Goal: Entertainment & Leisure: Consume media (video, audio)

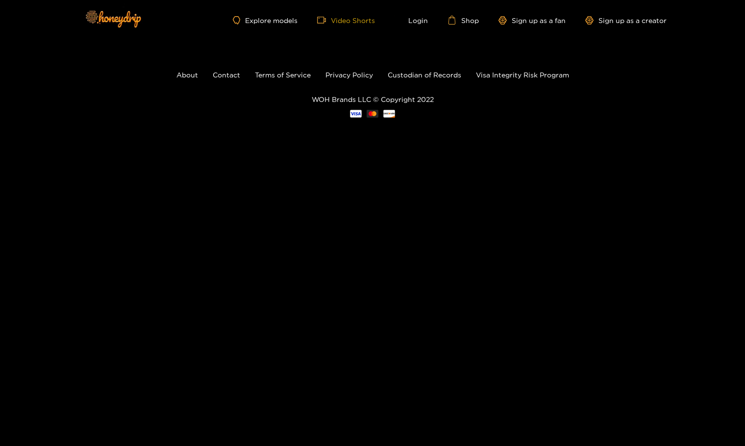
click at [363, 21] on link "Video Shorts" at bounding box center [346, 20] width 58 height 9
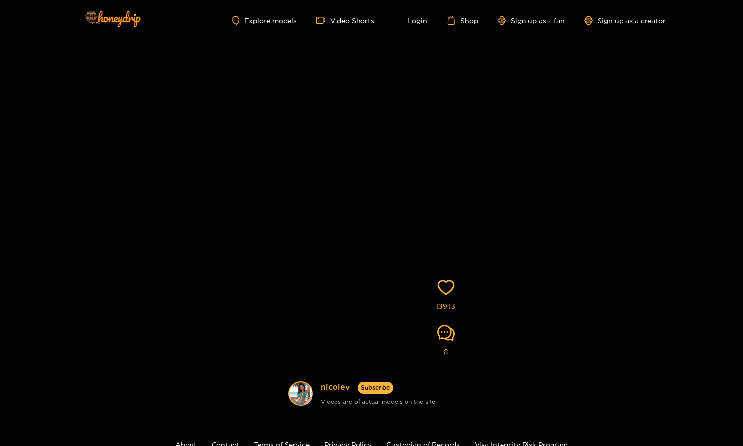
scroll to position [35, 0]
drag, startPoint x: 744, startPoint y: 67, endPoint x: 631, endPoint y: 130, distance: 128.8
click at [743, 97] on div "nicolev Subscribe Videos are of actual models on the site 13943 8" at bounding box center [371, 208] width 743 height 406
click at [628, 134] on div "nicolev Subscribe Videos are of actual models on the site 13943 8" at bounding box center [371, 209] width 743 height 406
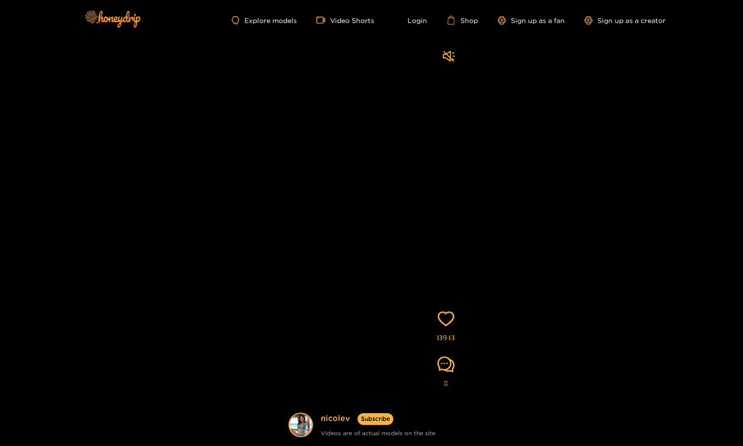
scroll to position [0, 0]
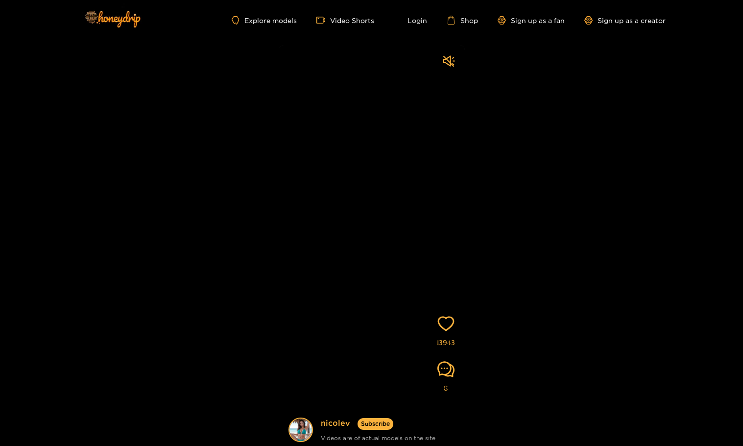
click at [402, 207] on video at bounding box center [372, 263] width 186 height 436
click at [405, 229] on video at bounding box center [372, 263] width 186 height 436
click at [395, 228] on video at bounding box center [372, 263] width 186 height 436
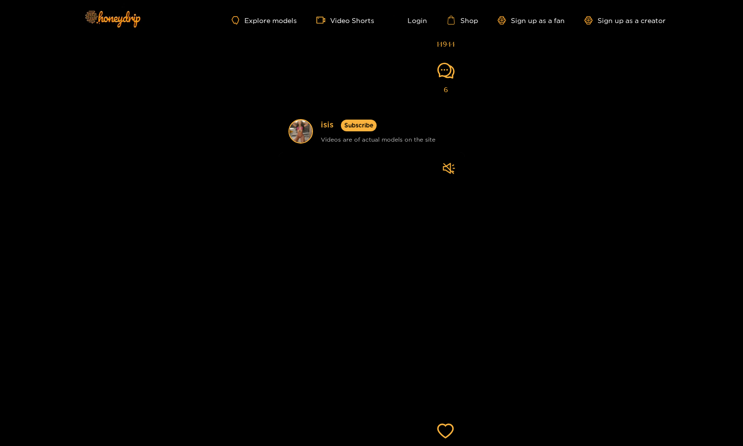
click at [395, 227] on video at bounding box center [372, 370] width 186 height 436
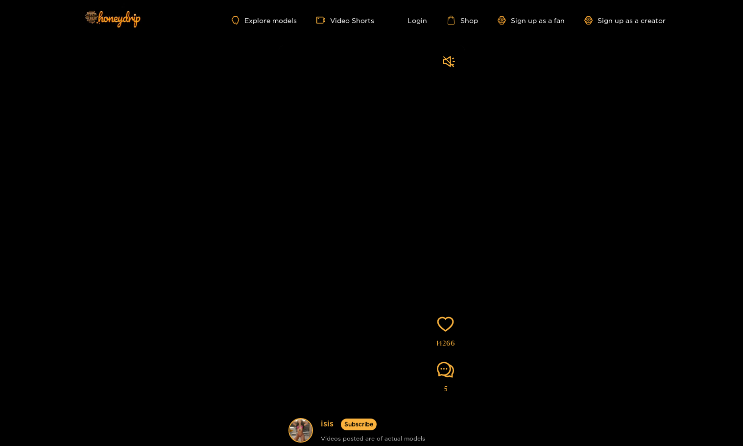
click at [395, 228] on video at bounding box center [372, 264] width 186 height 436
click at [395, 228] on video at bounding box center [372, 263] width 186 height 436
click at [396, 227] on video at bounding box center [372, 264] width 186 height 436
click at [396, 226] on video at bounding box center [372, 264] width 186 height 436
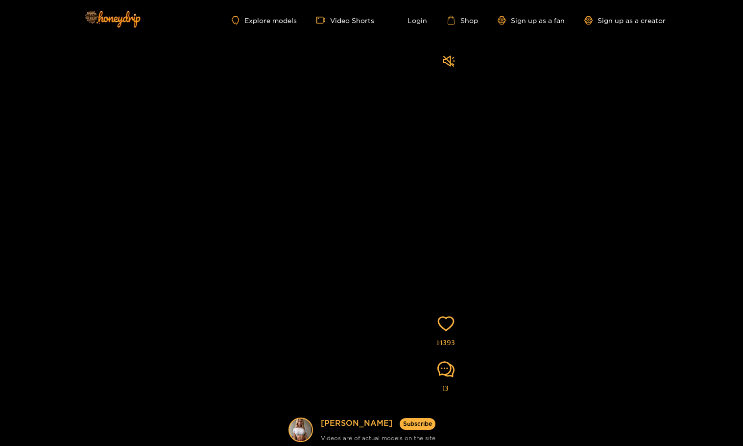
click at [384, 215] on video at bounding box center [372, 263] width 186 height 436
click at [374, 199] on video at bounding box center [372, 264] width 186 height 436
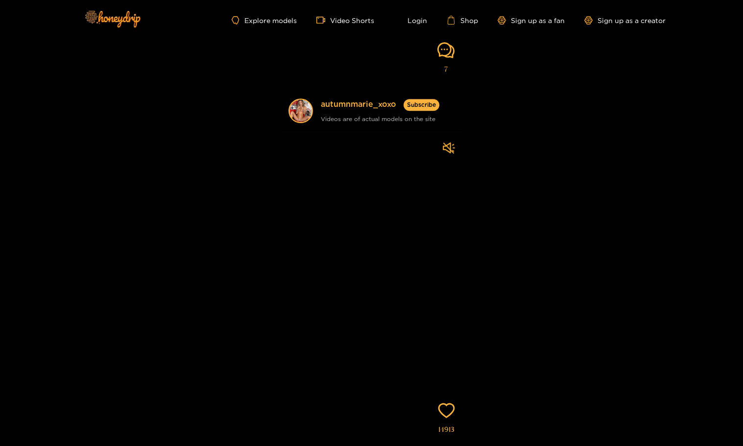
click at [374, 199] on video at bounding box center [372, 350] width 186 height 436
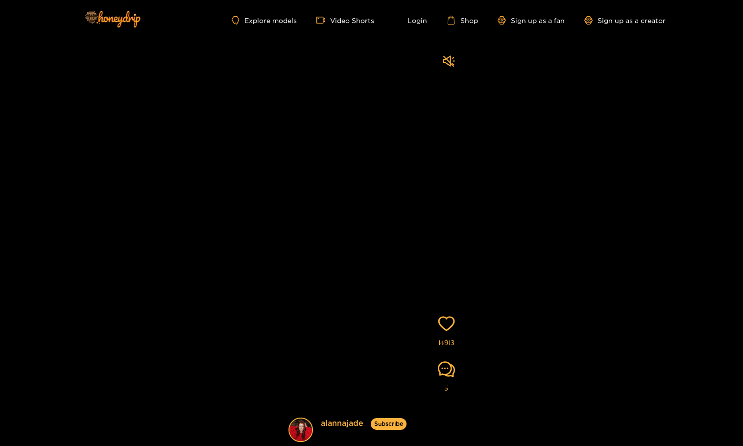
click at [374, 200] on video at bounding box center [372, 263] width 186 height 436
click at [374, 199] on video at bounding box center [372, 264] width 186 height 436
click at [420, 229] on video at bounding box center [372, 263] width 186 height 436
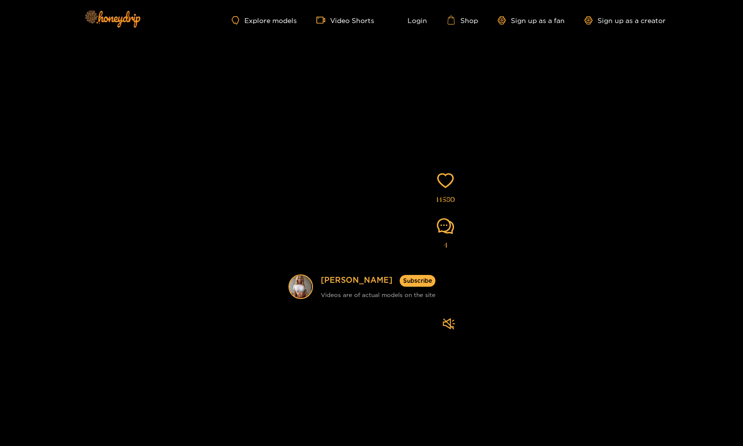
drag, startPoint x: 385, startPoint y: 84, endPoint x: 368, endPoint y: 348, distance: 265.1
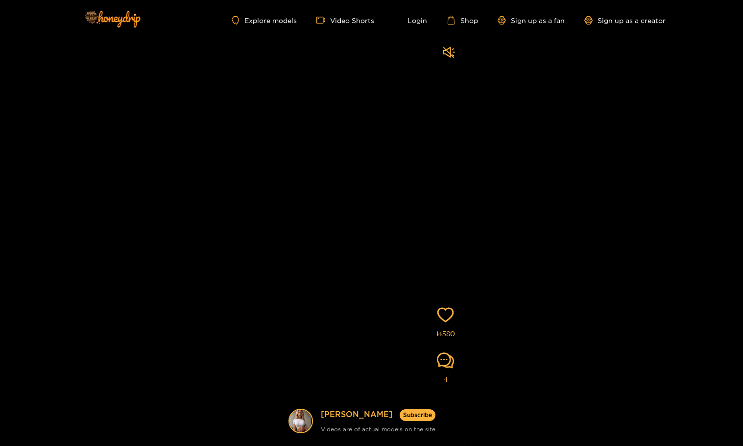
drag, startPoint x: 401, startPoint y: 307, endPoint x: 411, endPoint y: 118, distance: 188.9
click at [411, 124] on video at bounding box center [372, 254] width 186 height 436
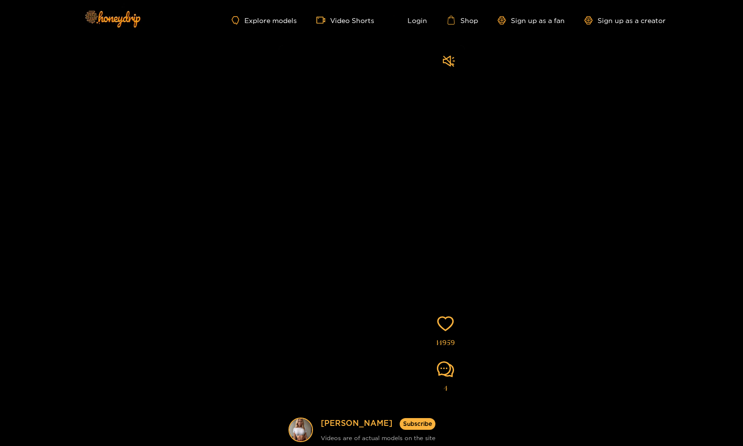
drag, startPoint x: 387, startPoint y: 265, endPoint x: 405, endPoint y: 81, distance: 184.6
click at [397, 97] on video at bounding box center [372, 263] width 186 height 436
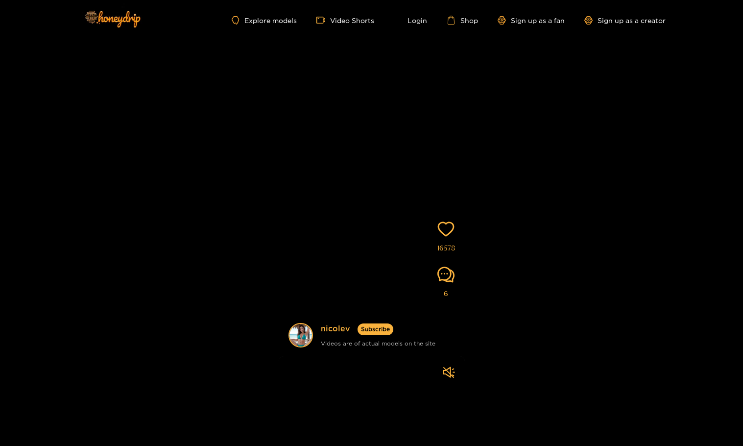
drag, startPoint x: 398, startPoint y: 219, endPoint x: 415, endPoint y: 125, distance: 95.5
click at [413, 144] on video at bounding box center [372, 169] width 186 height 436
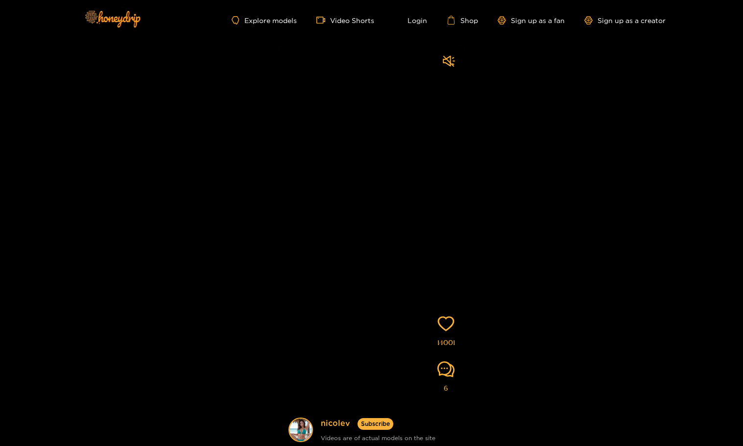
drag, startPoint x: 419, startPoint y: 190, endPoint x: 416, endPoint y: 115, distance: 74.5
click at [416, 121] on video at bounding box center [372, 263] width 186 height 436
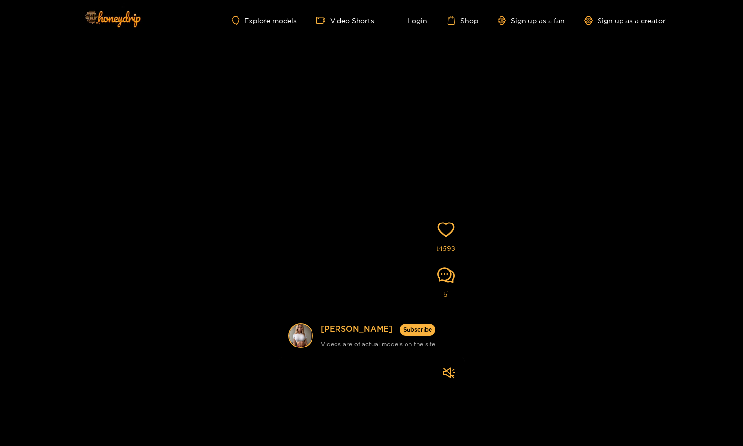
drag, startPoint x: 413, startPoint y: 152, endPoint x: 417, endPoint y: 56, distance: 96.1
click at [416, 81] on video at bounding box center [372, 169] width 186 height 436
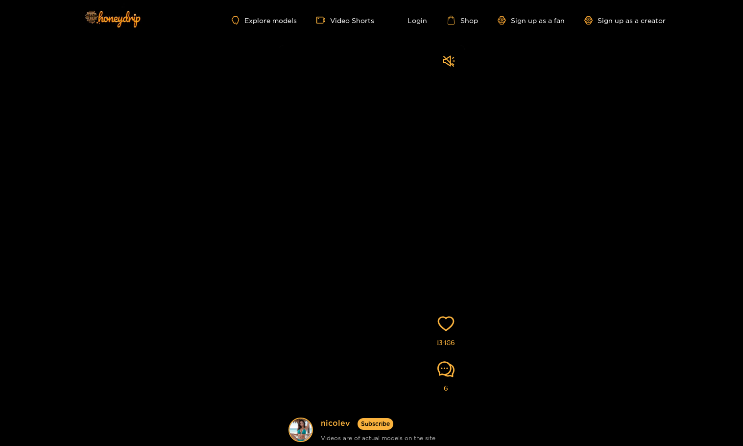
drag, startPoint x: 412, startPoint y: 219, endPoint x: 421, endPoint y: 43, distance: 176.6
click at [420, 48] on video at bounding box center [372, 263] width 186 height 436
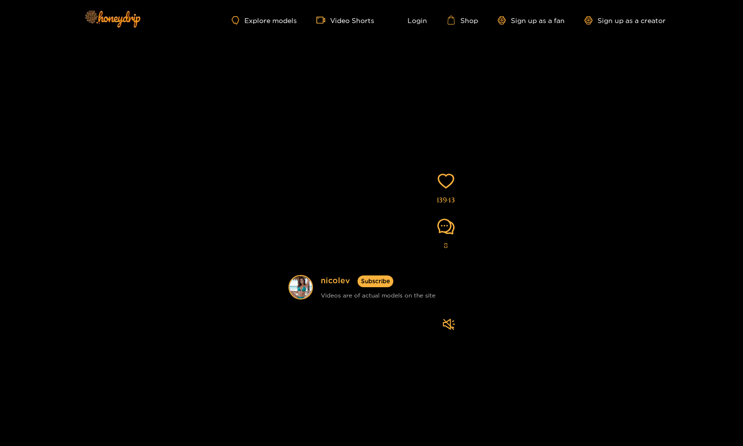
drag, startPoint x: 412, startPoint y: 95, endPoint x: 407, endPoint y: 9, distance: 85.9
click at [411, 35] on div "Explore models Video Shorts Login Shop Sign up as a fan Sign up as a creator [P…" at bounding box center [371, 276] width 743 height 553
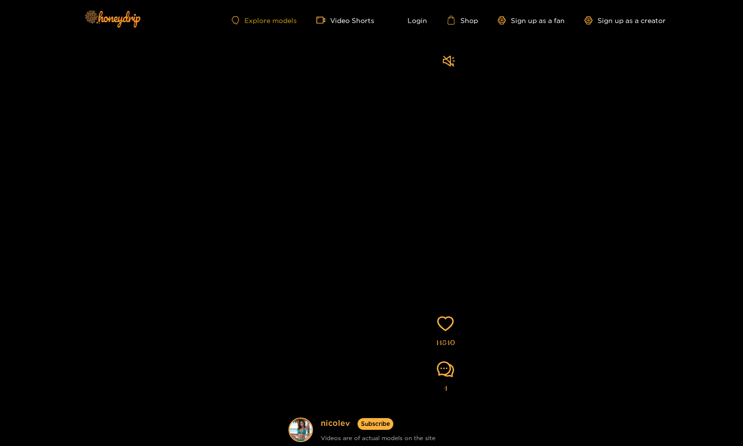
click at [272, 19] on link "Explore models" at bounding box center [264, 20] width 65 height 8
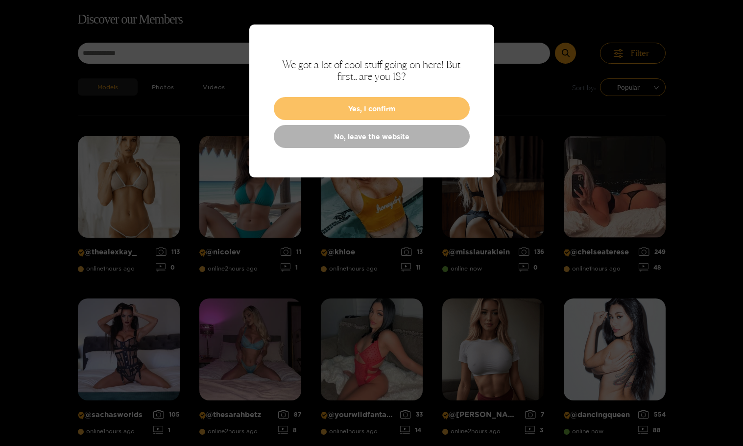
scroll to position [63, 0]
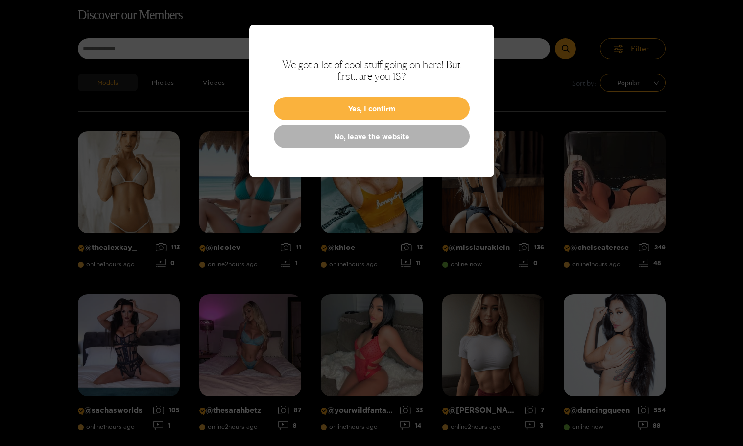
click at [411, 110] on button "Yes, I confirm" at bounding box center [372, 108] width 196 height 23
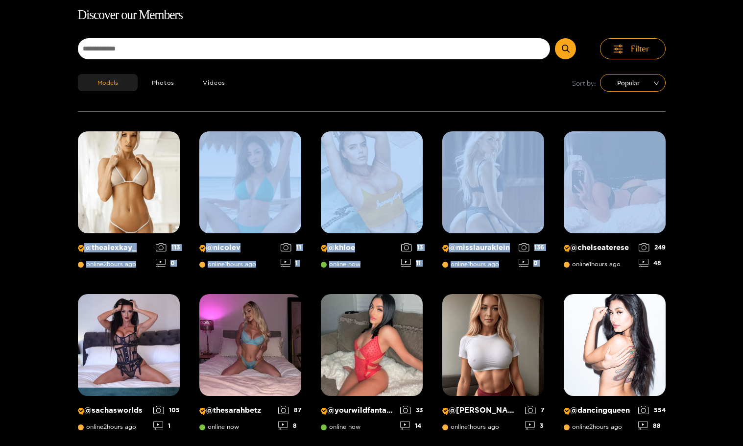
drag, startPoint x: 735, startPoint y: 82, endPoint x: 722, endPoint y: 116, distance: 36.5
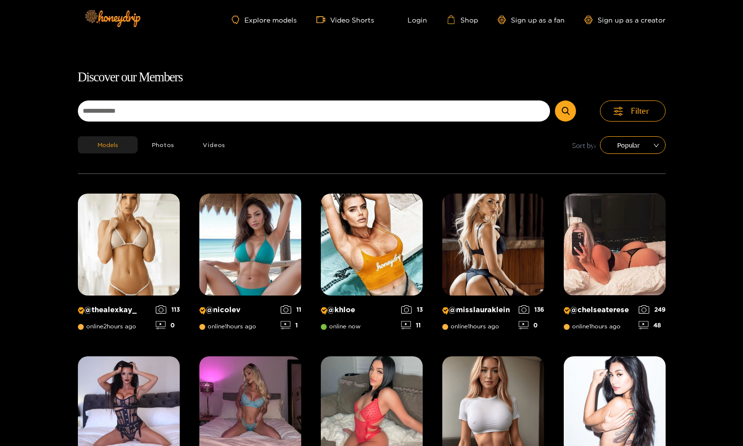
scroll to position [0, 0]
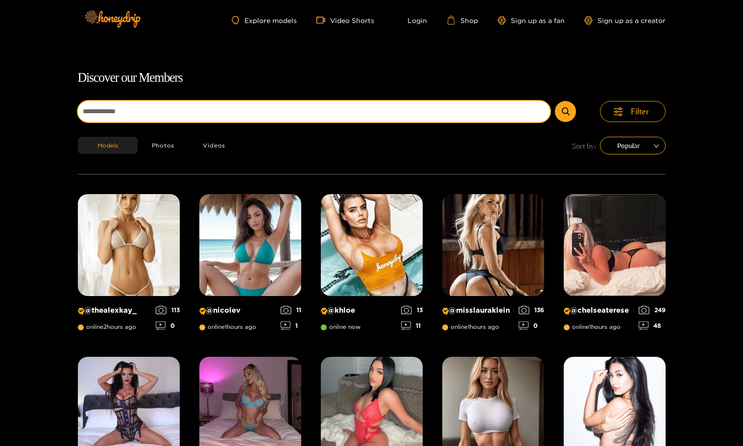
click at [180, 116] on input at bounding box center [314, 111] width 473 height 21
type input "*******"
click at [555, 101] on button "submit" at bounding box center [565, 111] width 21 height 21
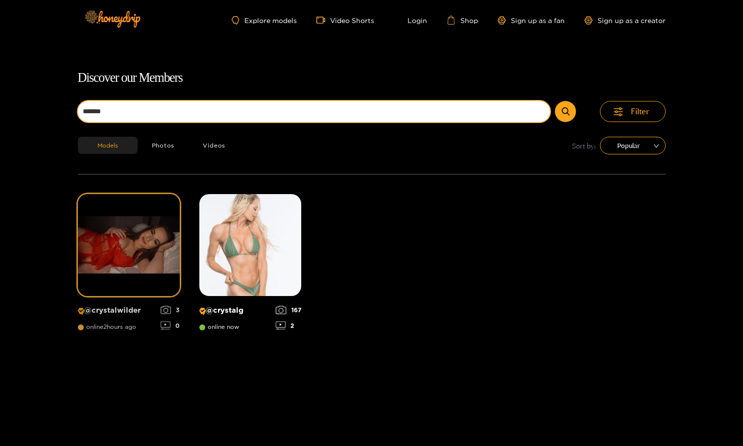
scroll to position [63, 0]
